Goal: Transaction & Acquisition: Purchase product/service

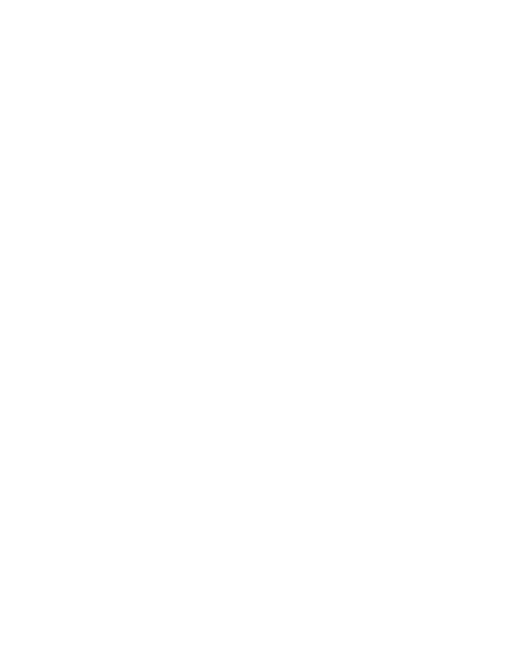
click at [330, 322] on body at bounding box center [261, 326] width 523 height 653
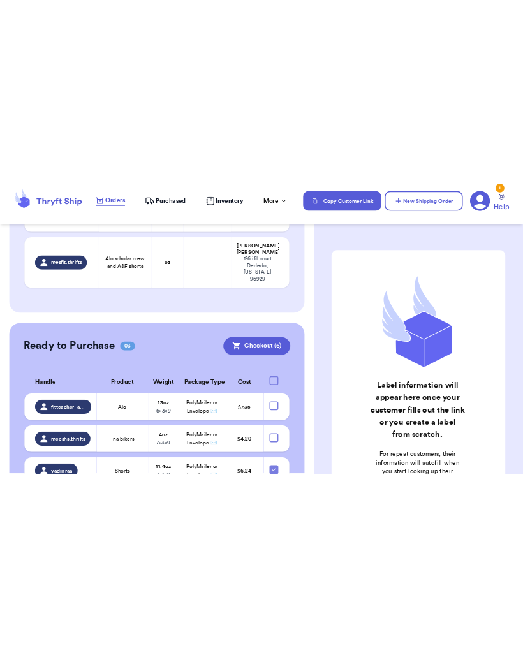
scroll to position [434, 0]
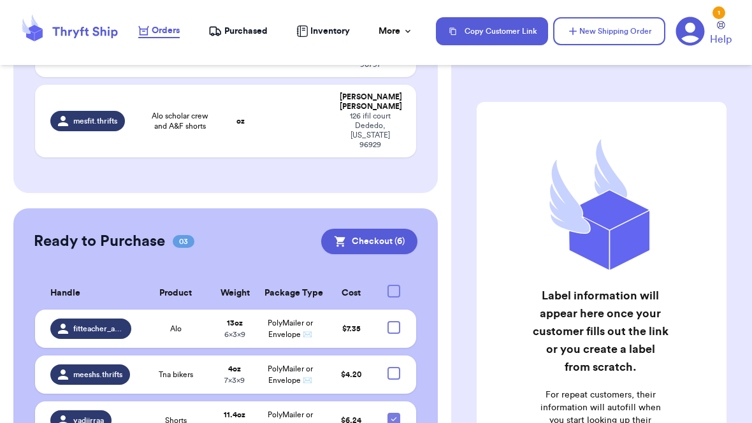
click at [301, 319] on span "PolyMailer or Envelope ✉️" at bounding box center [290, 328] width 45 height 19
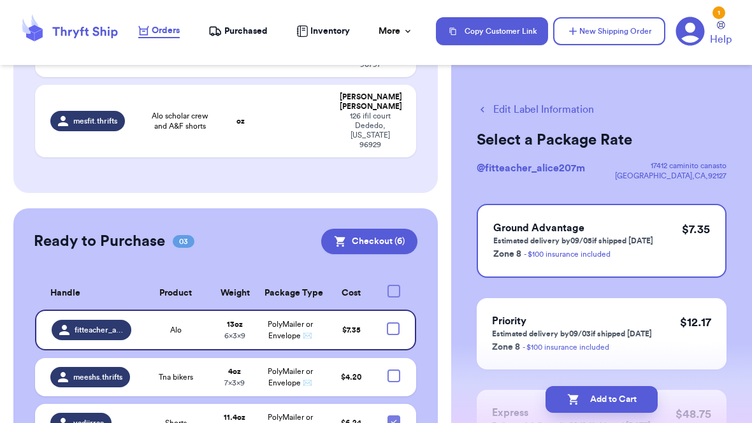
click at [522, 112] on button "Edit Label Information" at bounding box center [535, 109] width 117 height 15
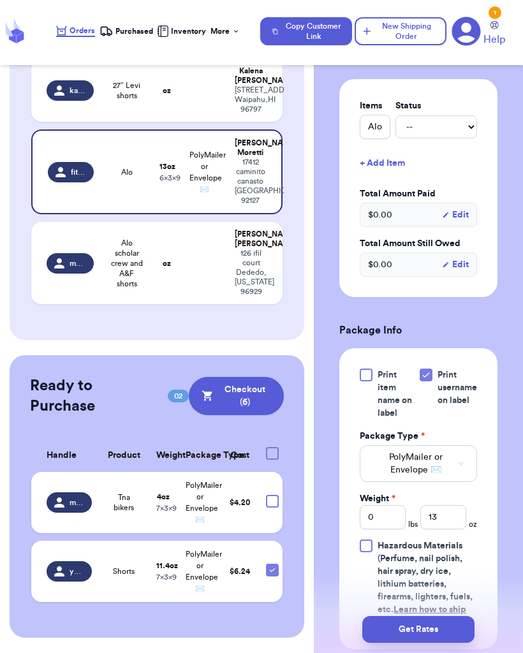
scroll to position [430, 0]
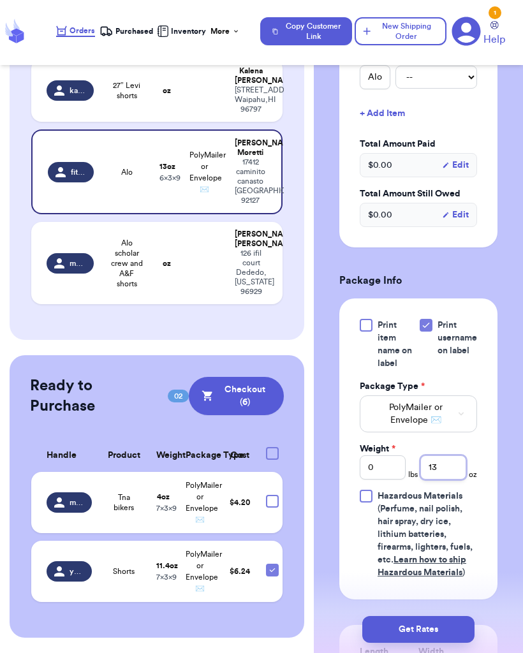
click at [454, 455] on input "13" at bounding box center [443, 467] width 46 height 24
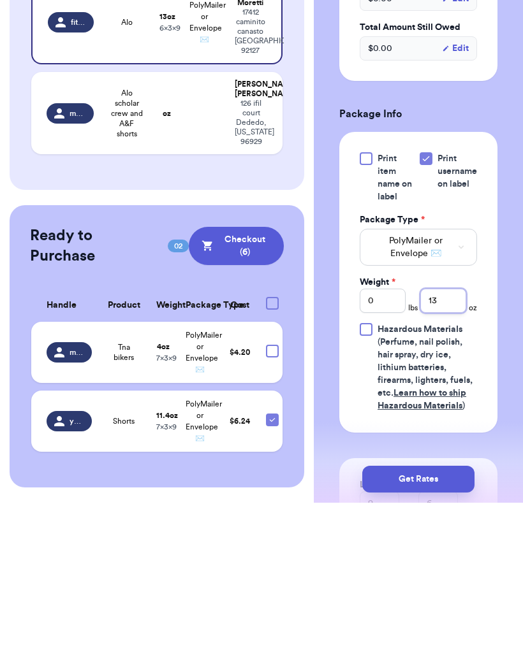
type input "1"
type input "9"
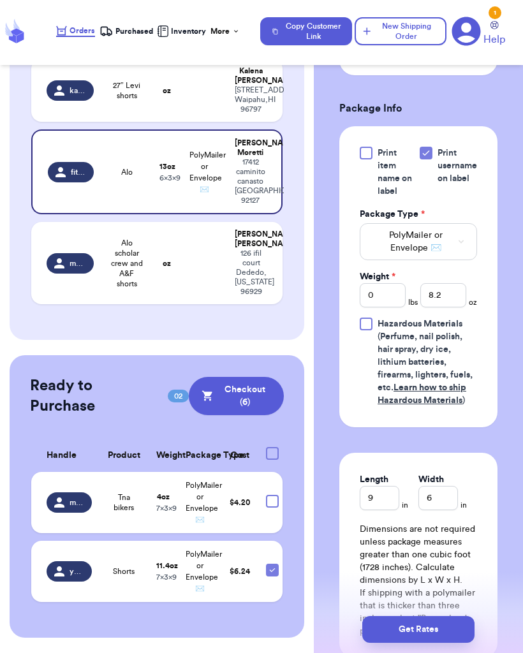
scroll to position [604, 0]
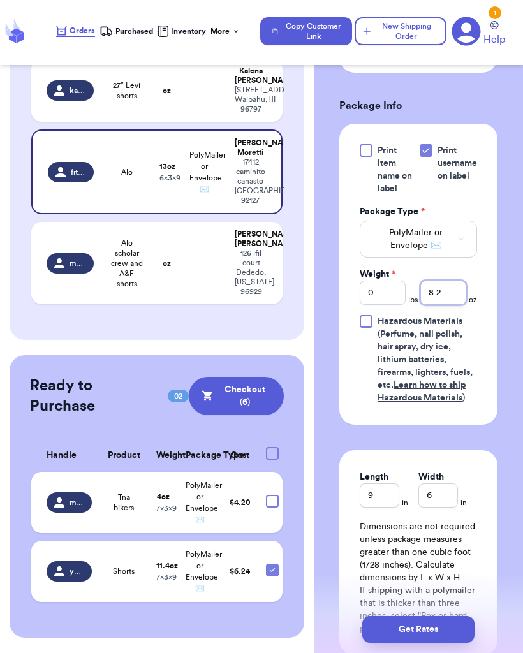
type input "8.2"
click at [437, 622] on button "Get Rates" at bounding box center [418, 629] width 112 height 27
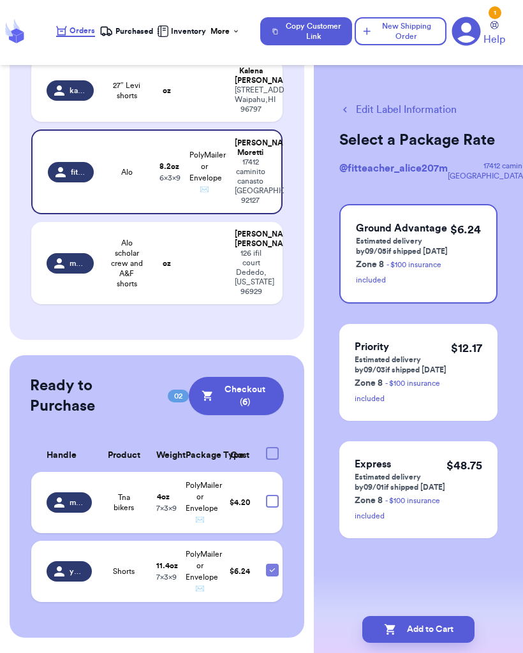
click at [452, 608] on div "Add to Cart" at bounding box center [418, 628] width 209 height 47
click at [440, 626] on button "Add to Cart" at bounding box center [418, 629] width 112 height 27
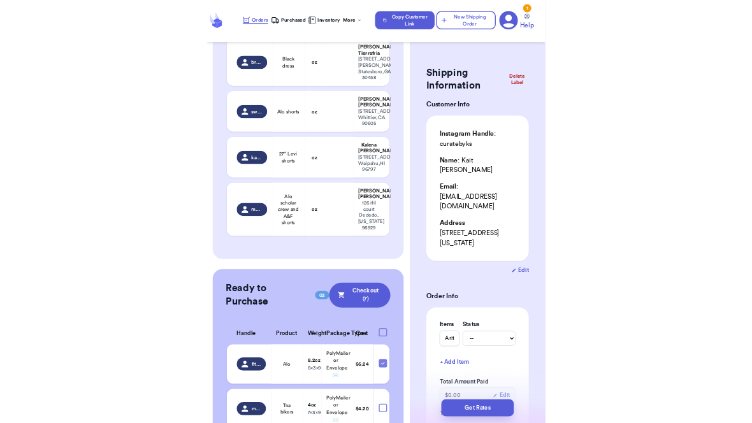
scroll to position [248, 0]
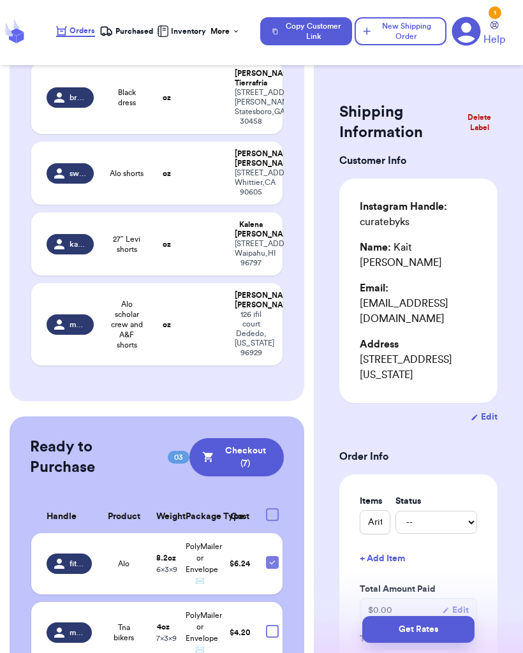
click at [211, 205] on td at bounding box center [204, 172] width 45 height 63
type input "Alo shorts"
